Goal: Transaction & Acquisition: Purchase product/service

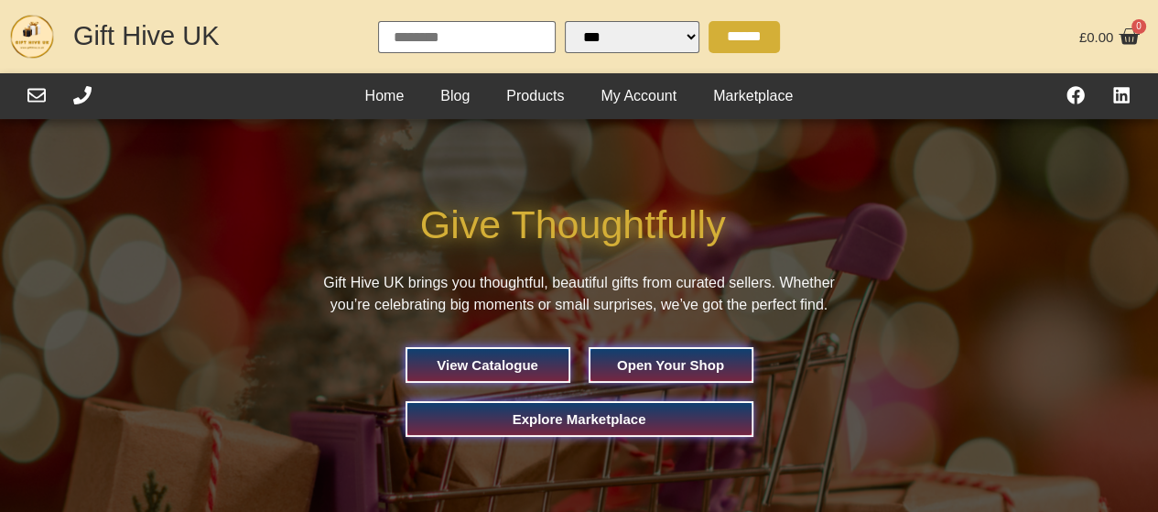
select select "Language Translate Widget"
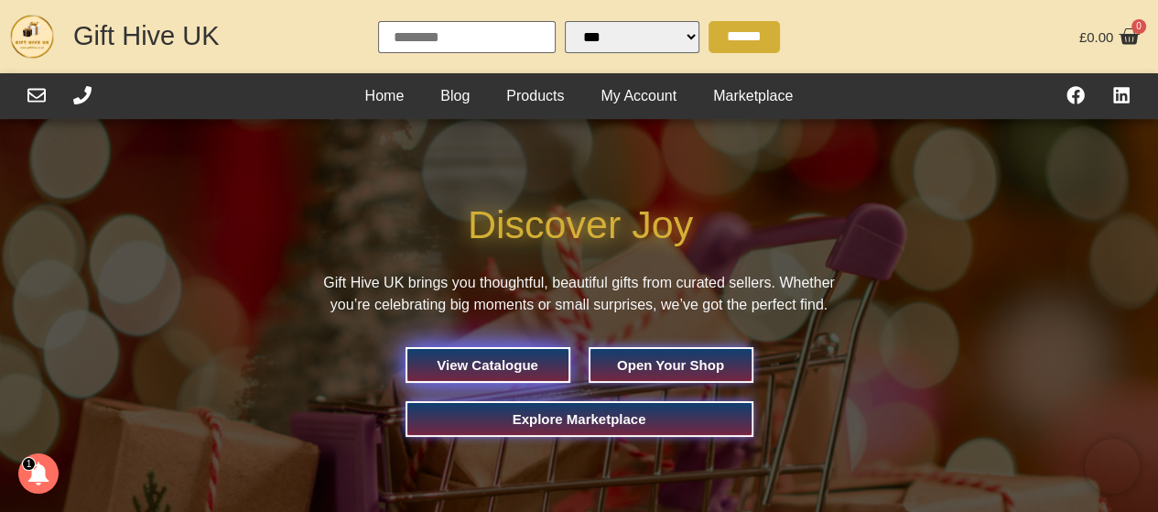
click at [468, 363] on span "View Catalogue" at bounding box center [488, 365] width 102 height 14
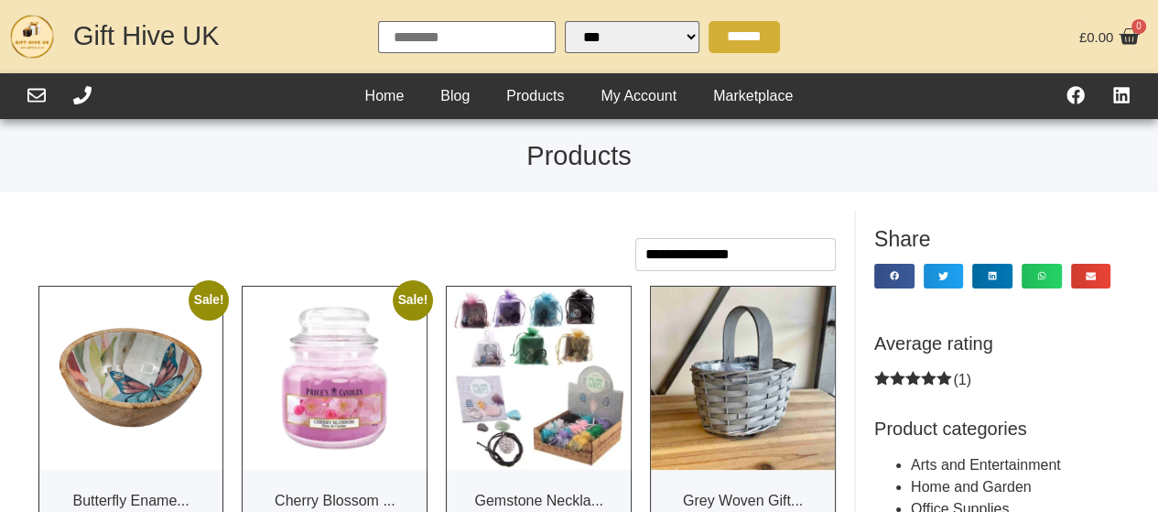
select select "Language Translate Widget"
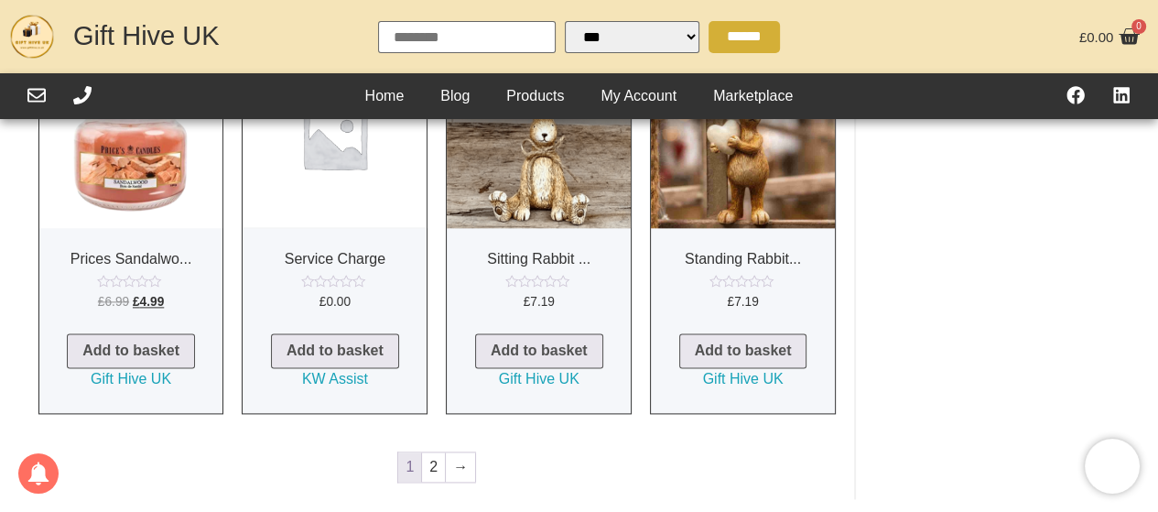
scroll to position [1922, 0]
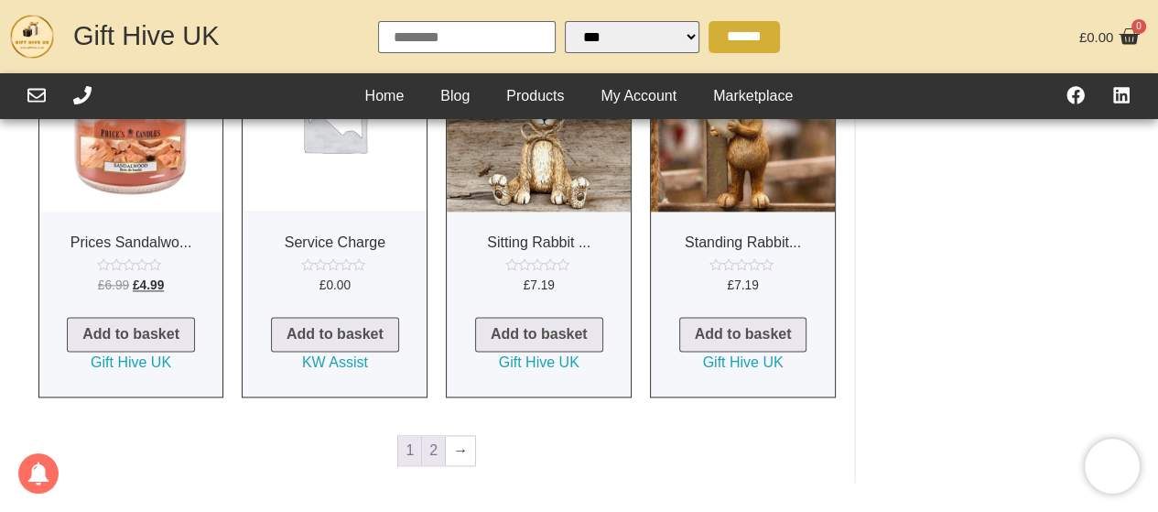
click at [431, 436] on link "2" at bounding box center [433, 450] width 23 height 29
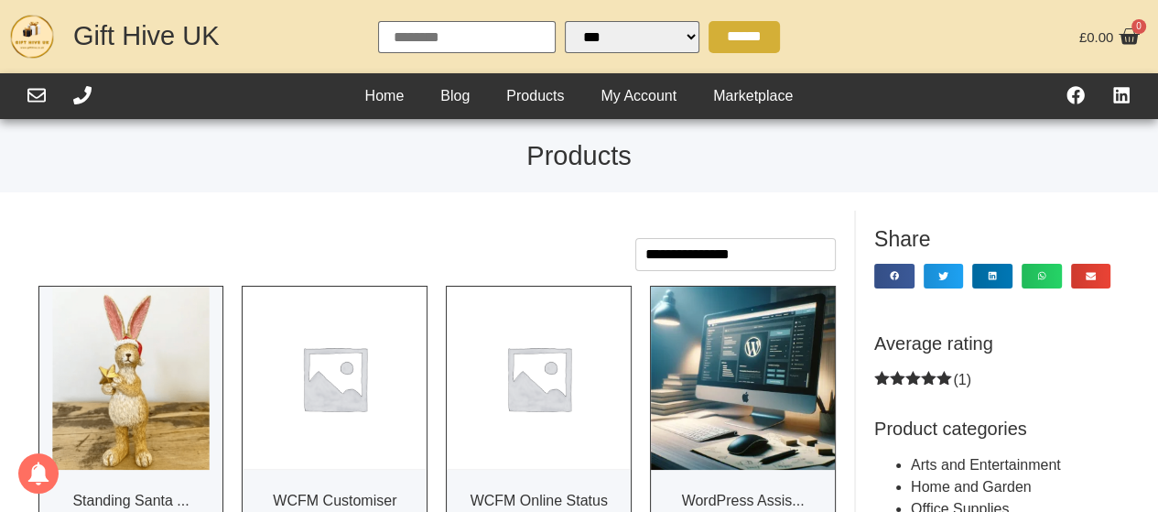
select select "Language Translate Widget"
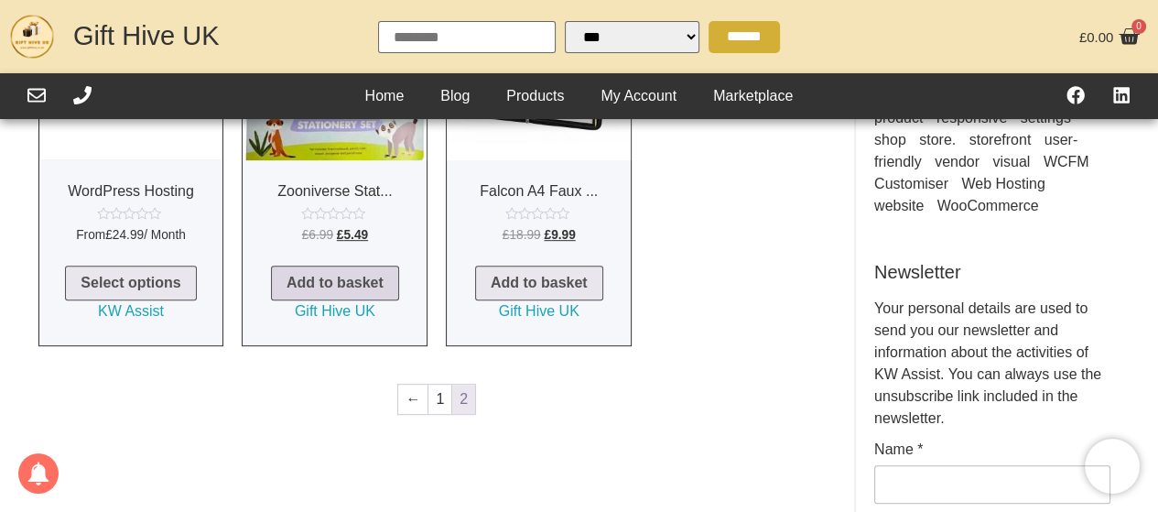
scroll to position [732, 0]
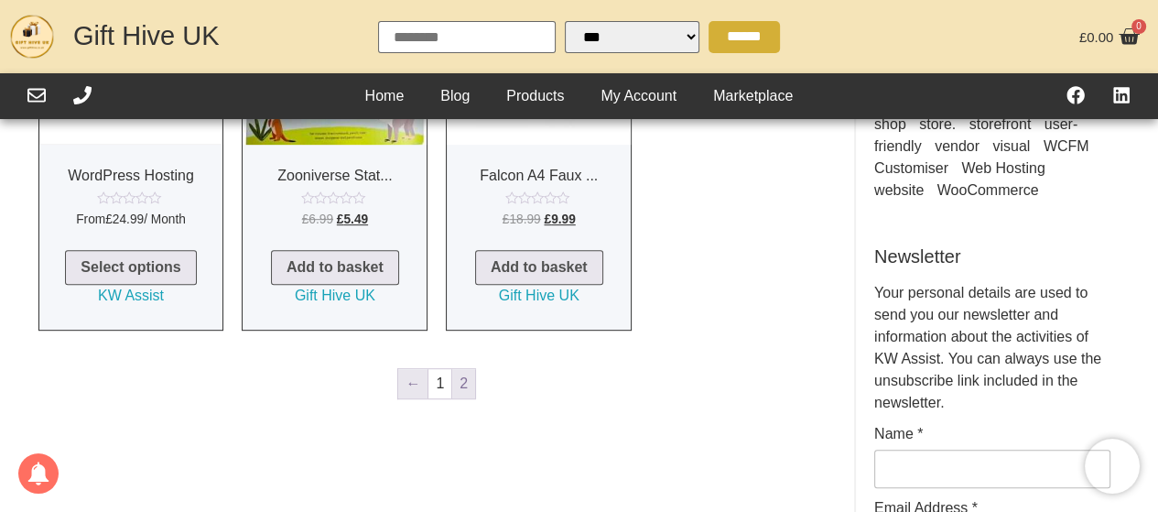
click at [410, 384] on link "←" at bounding box center [412, 383] width 29 height 29
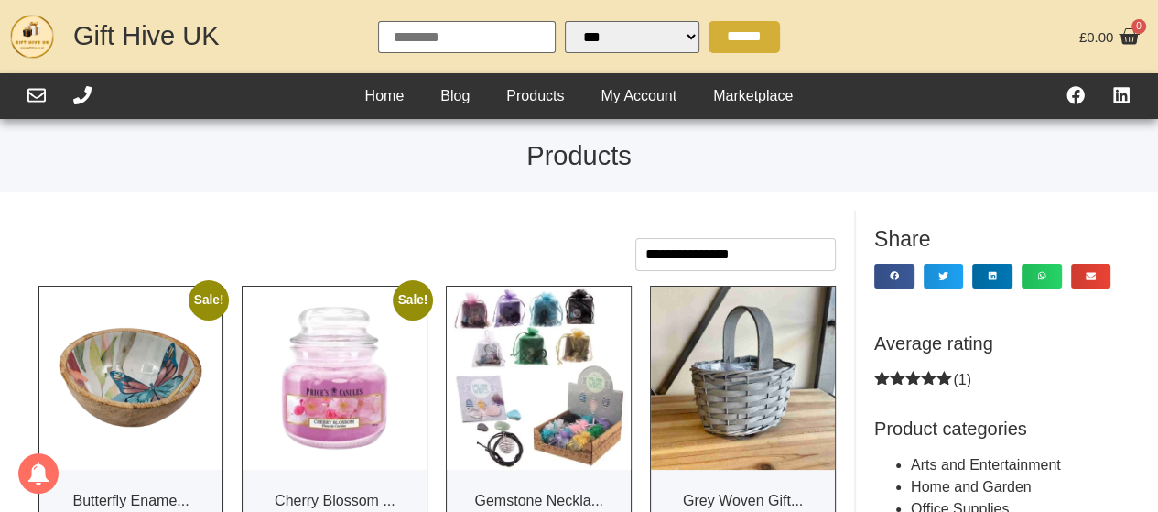
select select "Language Translate Widget"
